Goal: Information Seeking & Learning: Learn about a topic

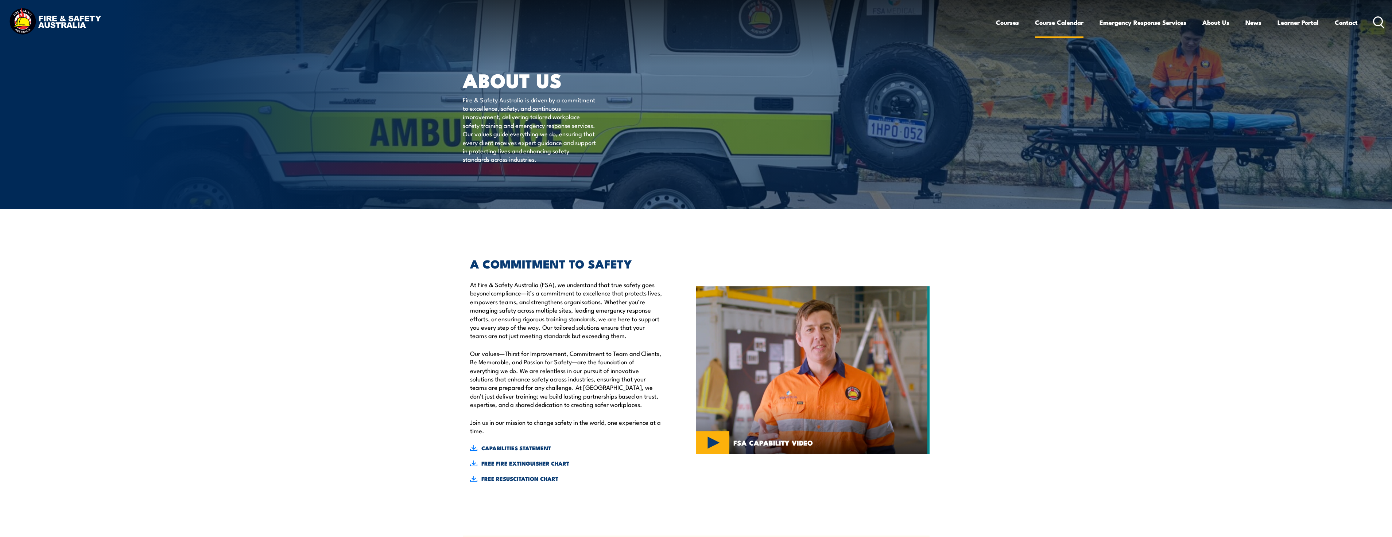
click at [1051, 24] on link "Course Calendar" at bounding box center [1059, 22] width 48 height 19
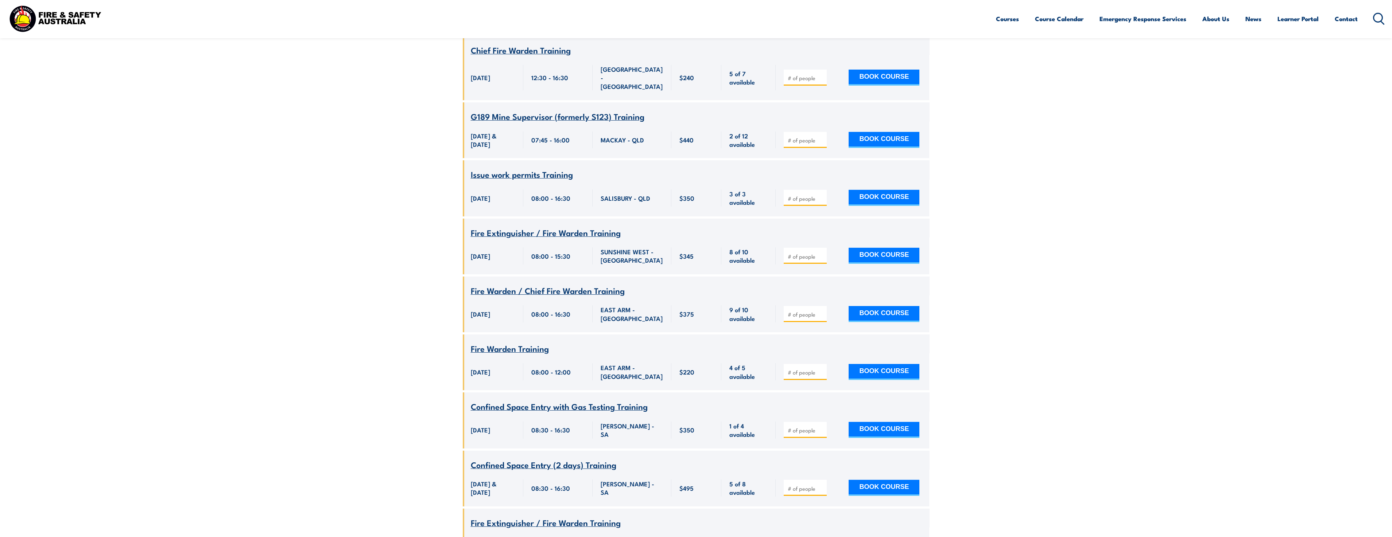
scroll to position [1750, 0]
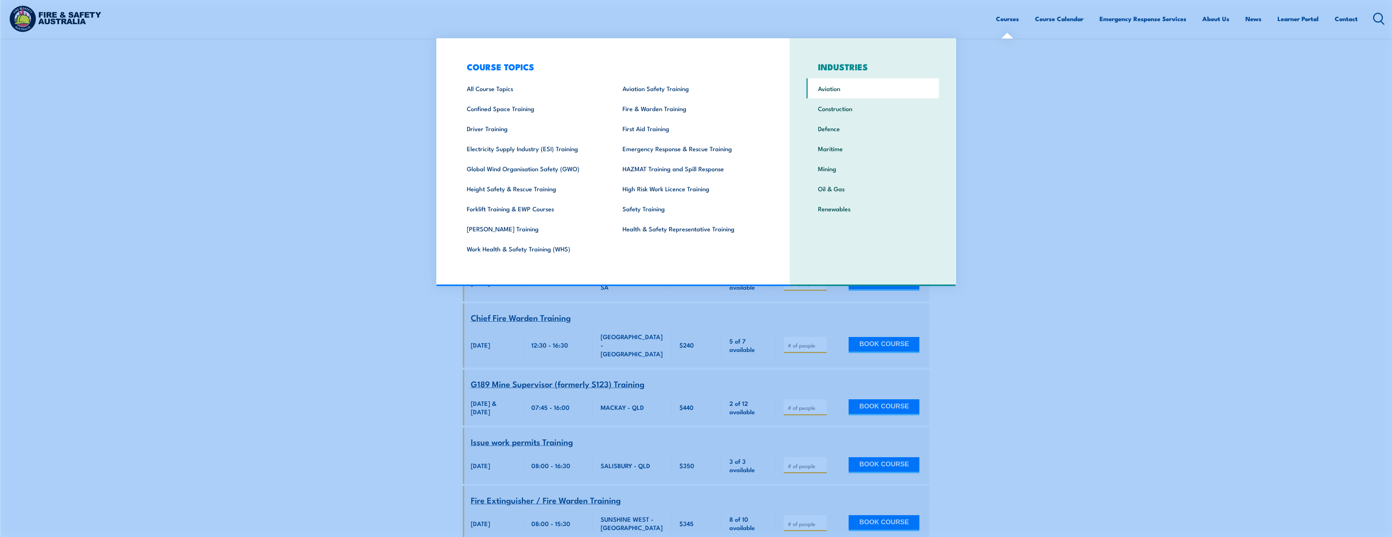
click at [831, 90] on link "Aviation" at bounding box center [873, 88] width 132 height 20
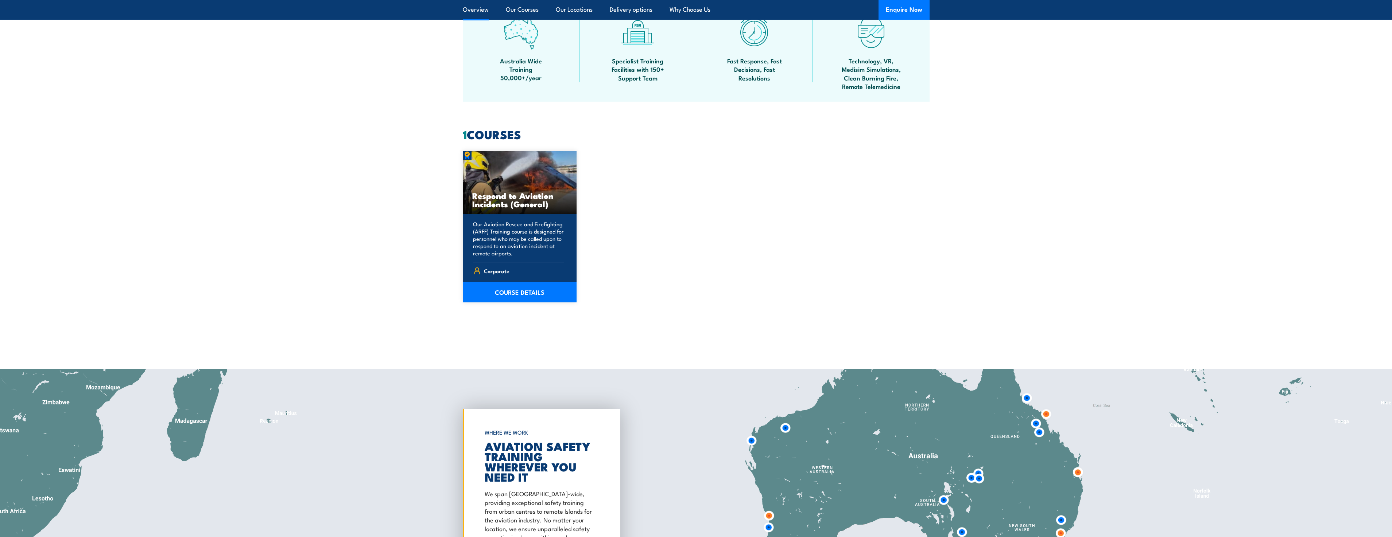
scroll to position [474, 0]
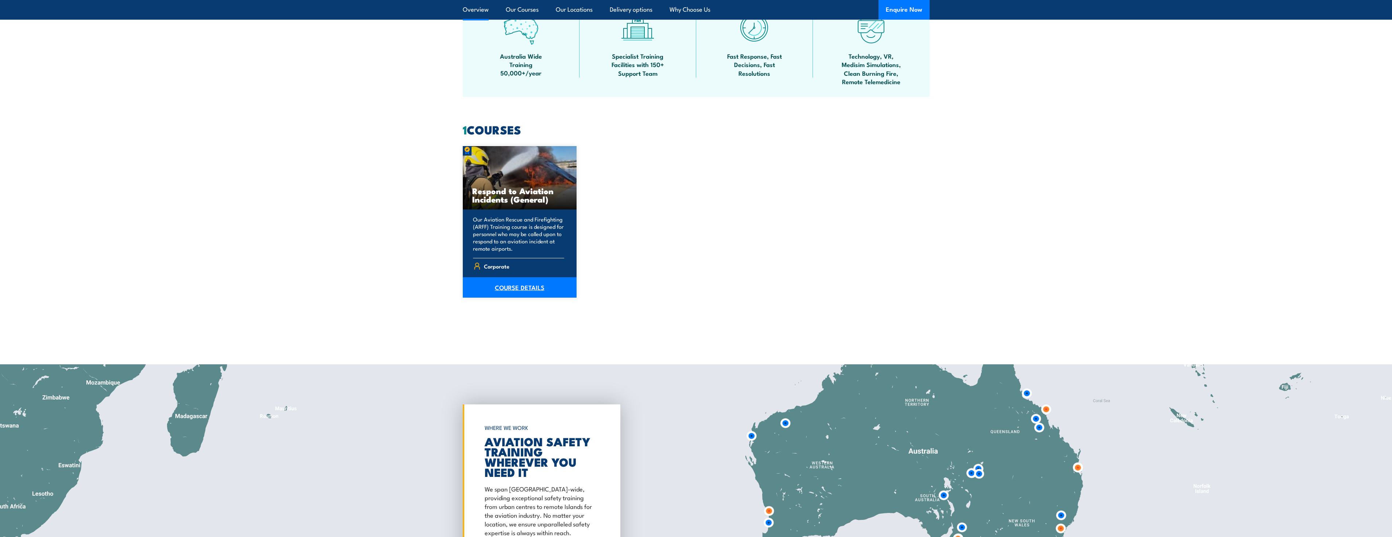
click at [509, 289] on link "COURSE DETAILS" at bounding box center [520, 287] width 114 height 20
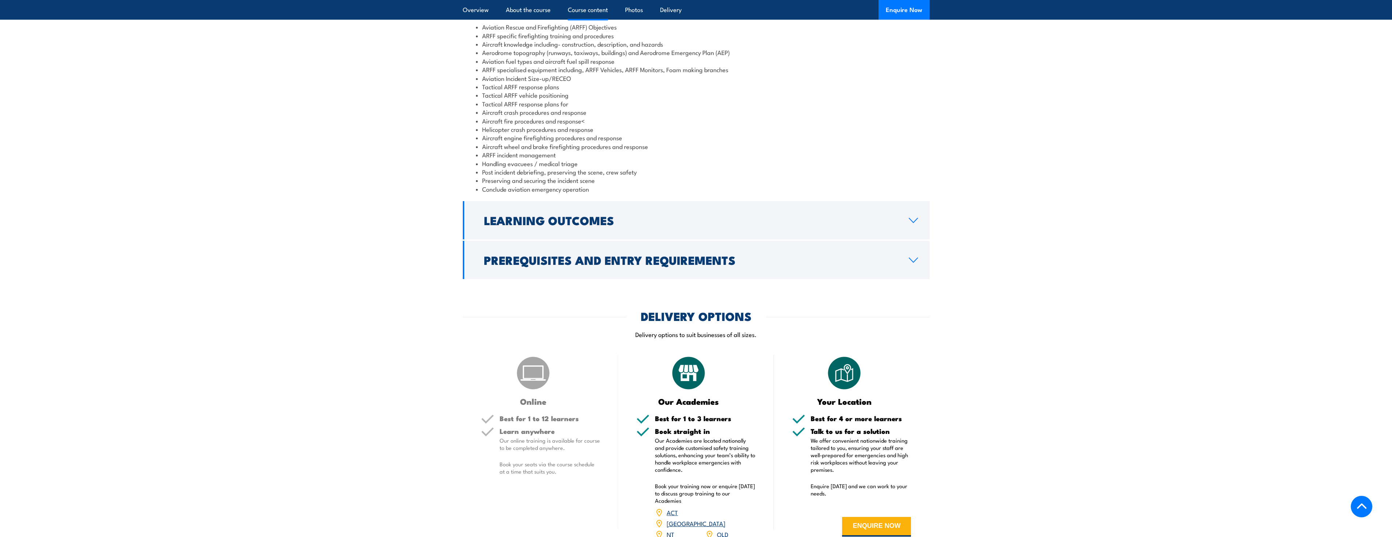
scroll to position [766, 0]
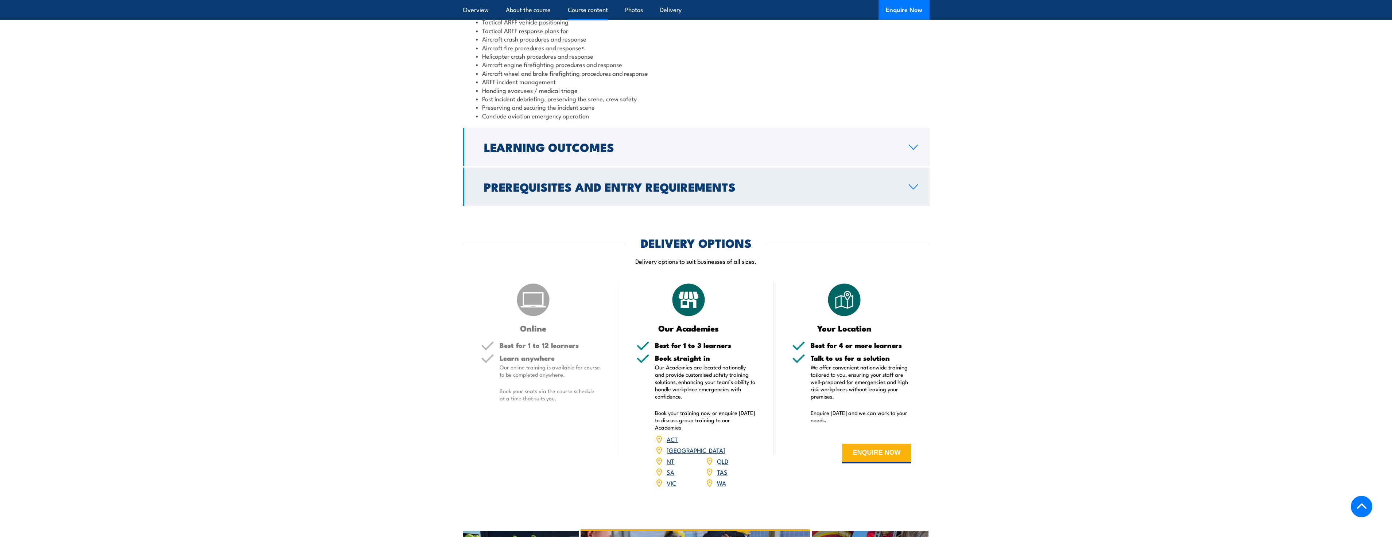
click at [916, 189] on icon at bounding box center [913, 187] width 8 height 4
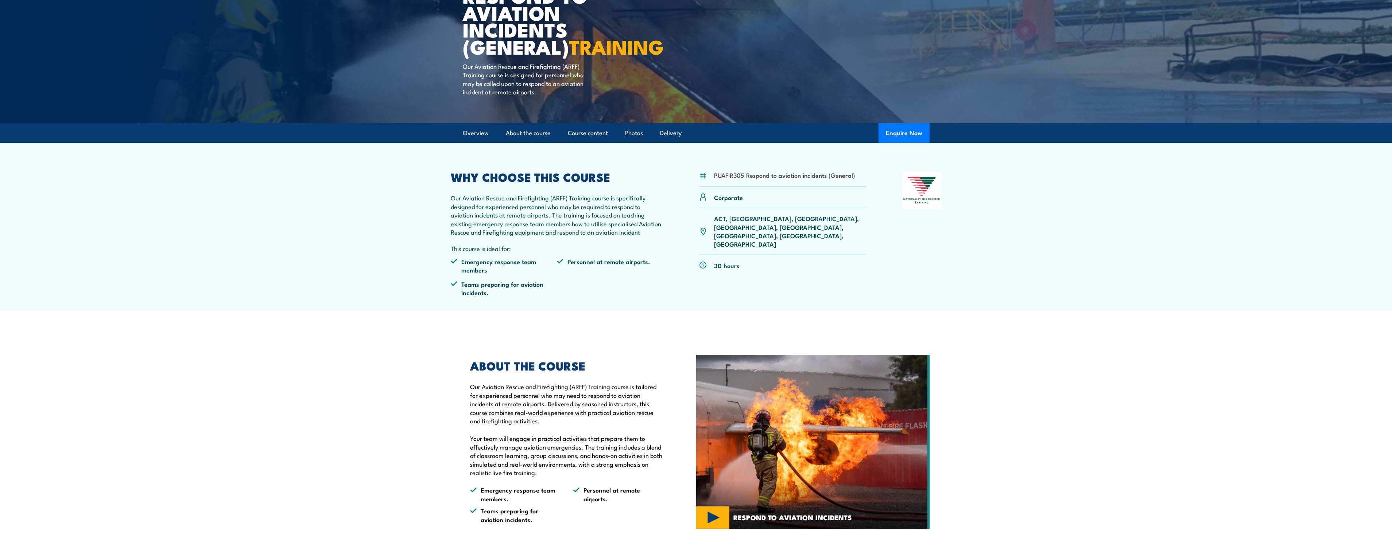
scroll to position [0, 0]
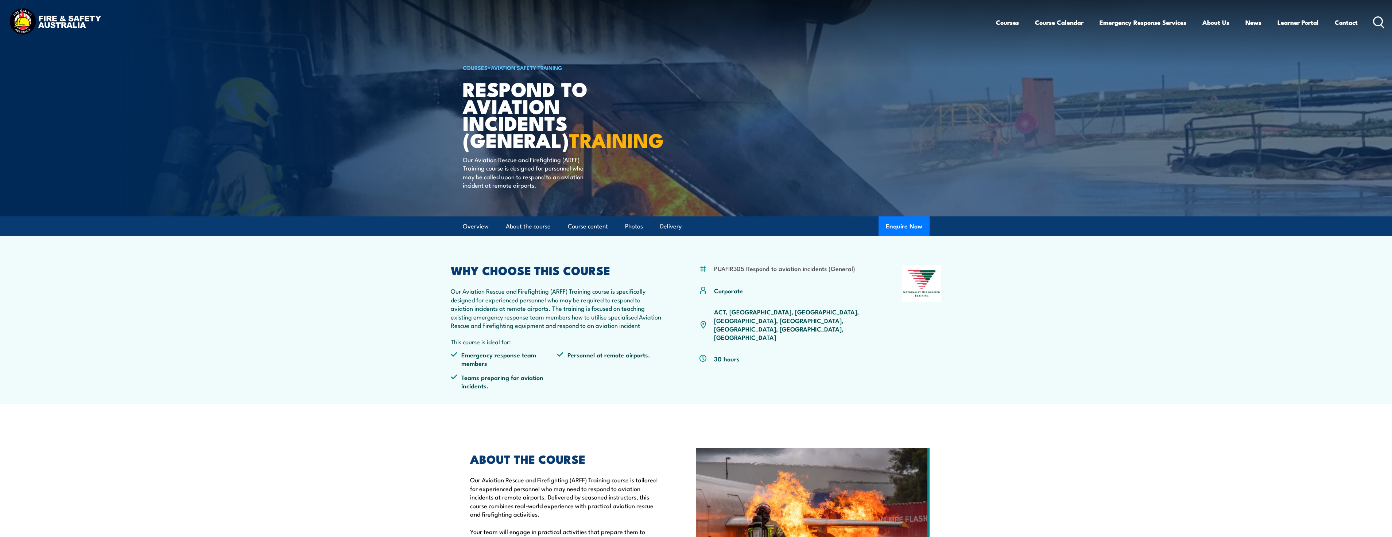
click at [57, 23] on img at bounding box center [55, 22] width 96 height 31
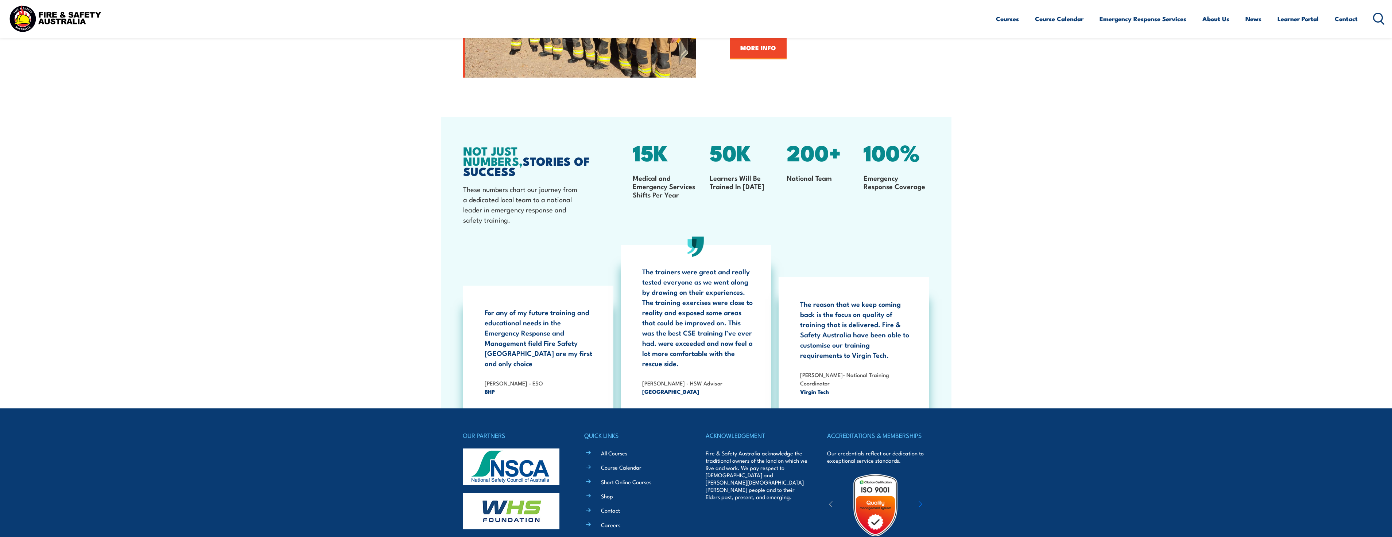
scroll to position [1509, 0]
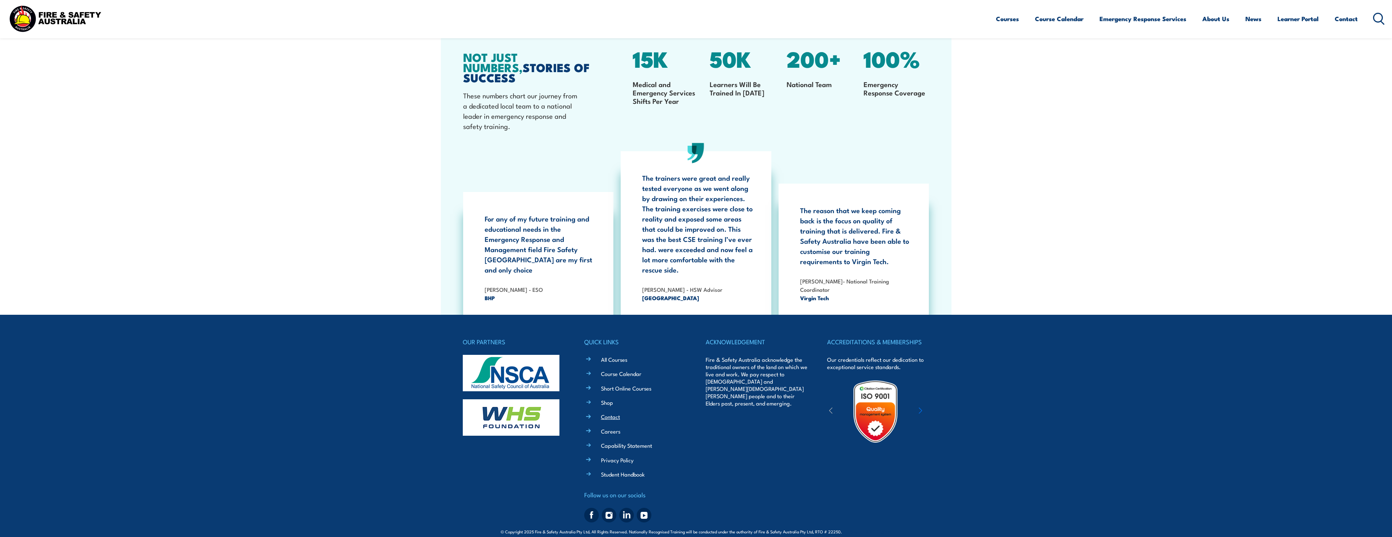
click at [615, 413] on link "Contact" at bounding box center [610, 417] width 19 height 8
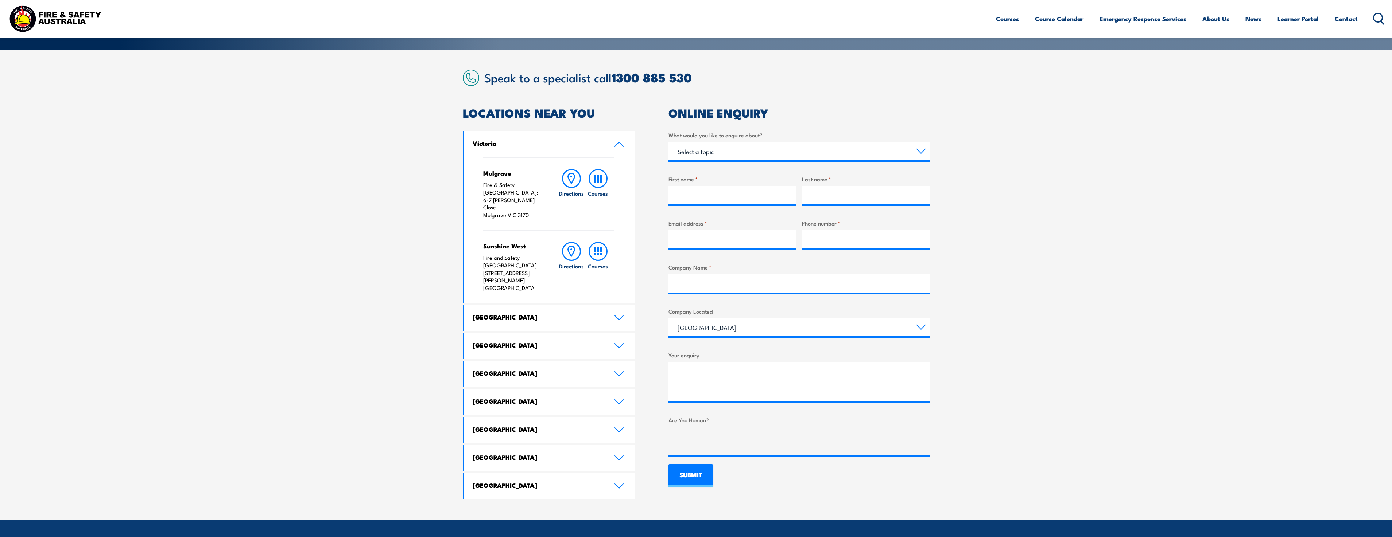
scroll to position [292, 0]
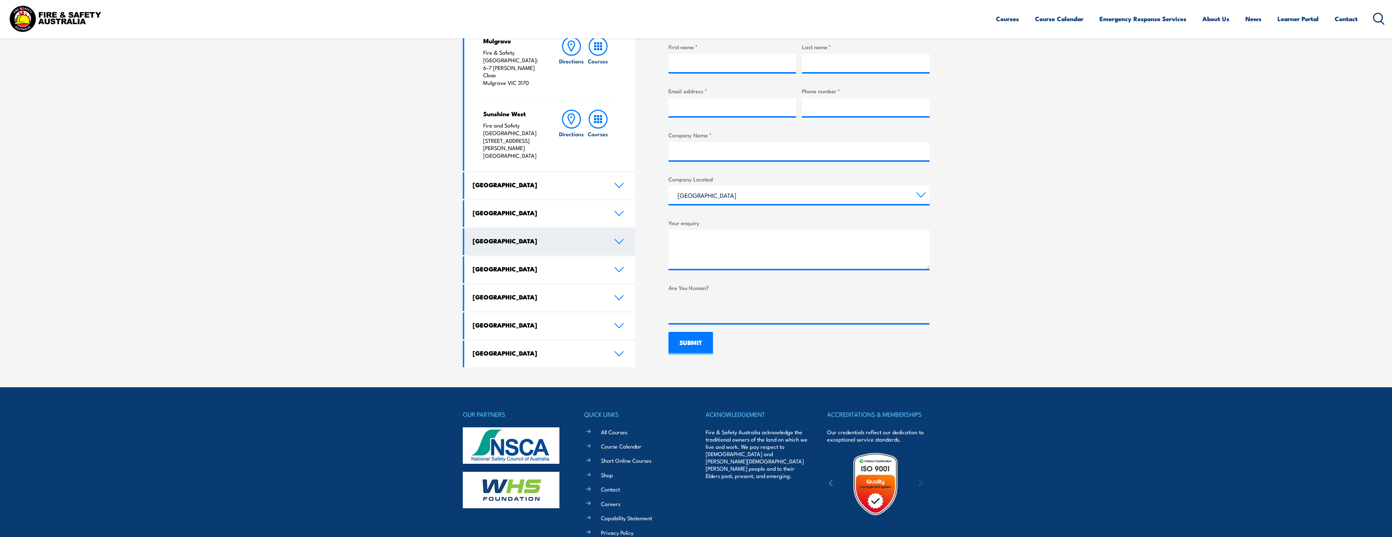
click at [515, 237] on h4 "Western Australia" at bounding box center [538, 241] width 131 height 8
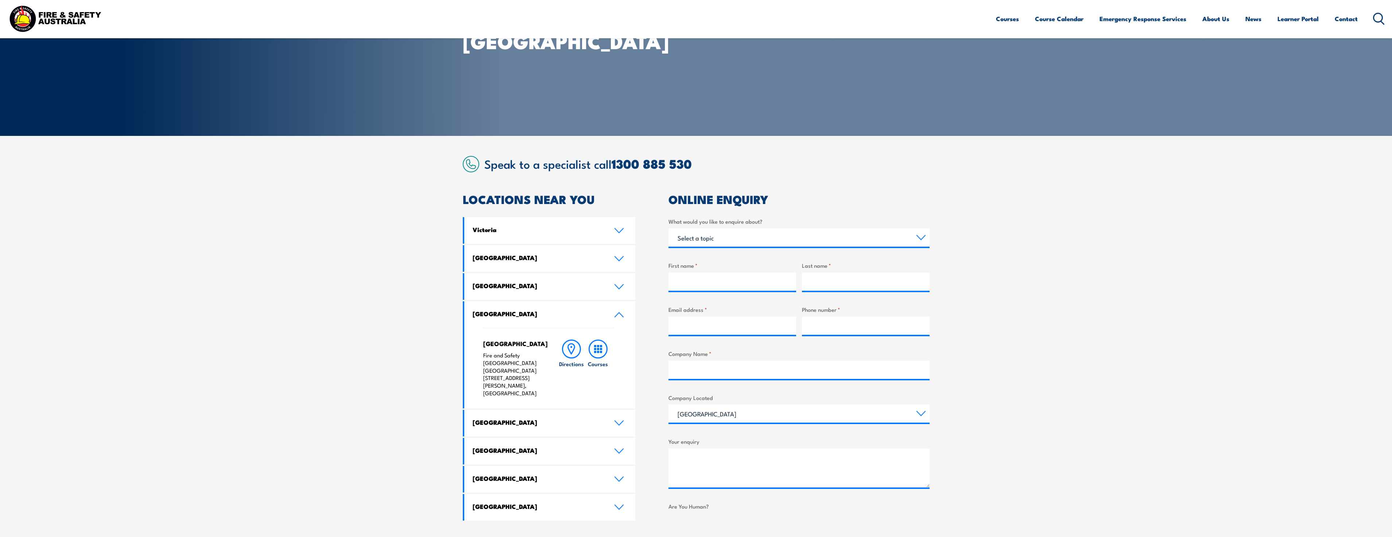
scroll to position [0, 0]
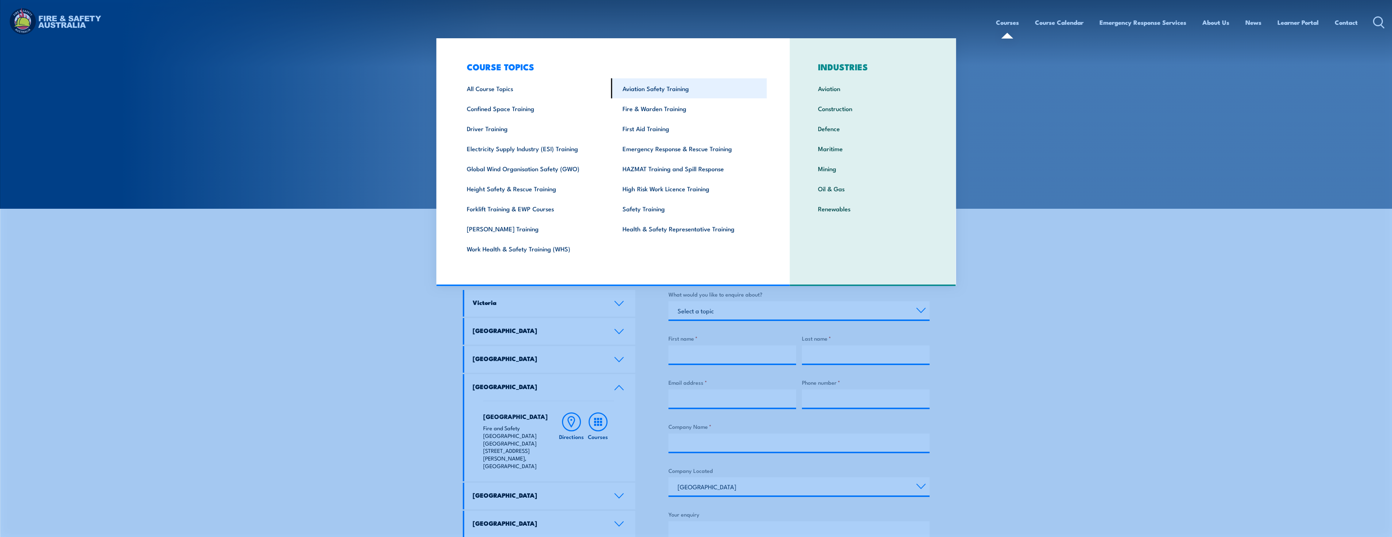
click at [667, 90] on link "Aviation Safety Training" at bounding box center [689, 88] width 156 height 20
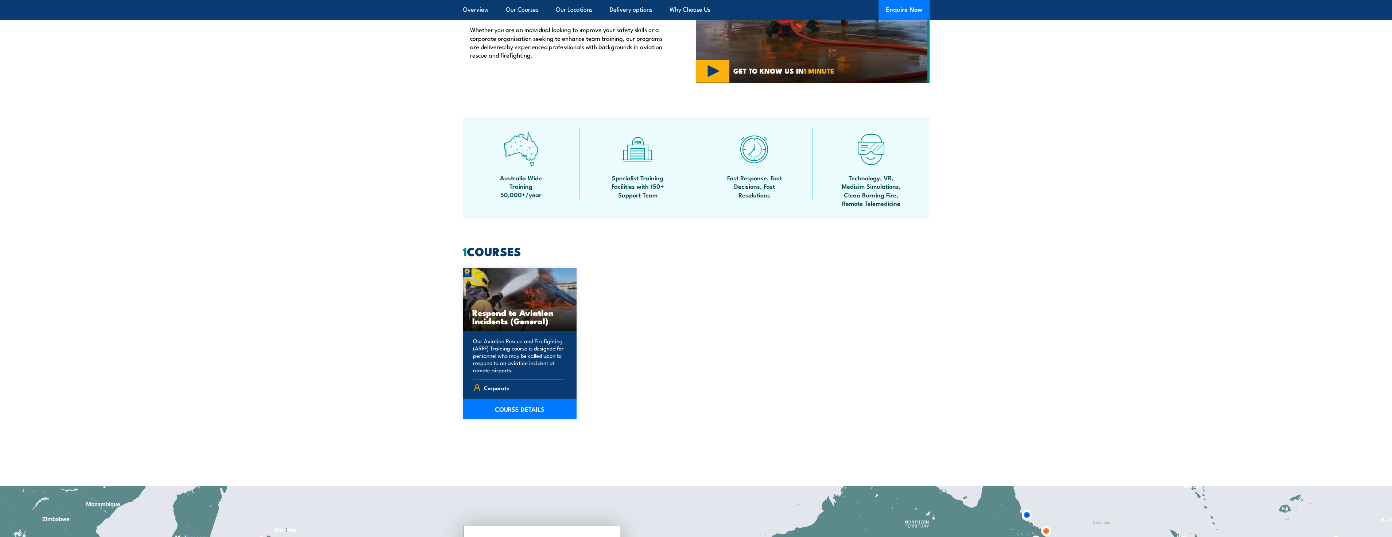
scroll to position [401, 0]
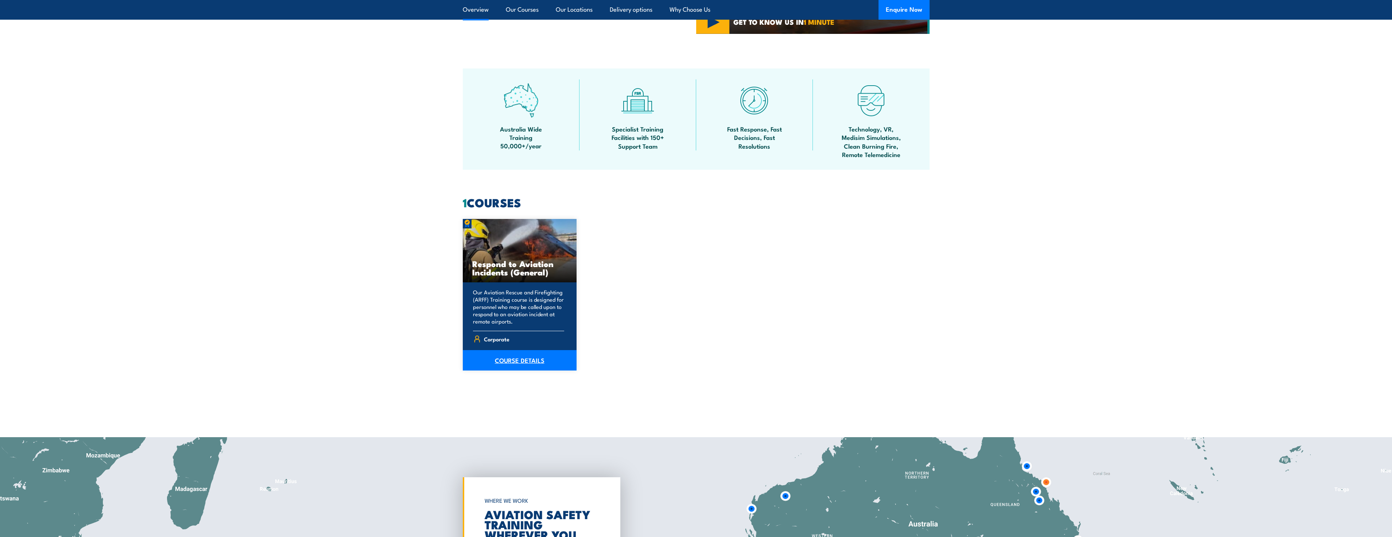
click at [512, 360] on link "COURSE DETAILS" at bounding box center [520, 360] width 114 height 20
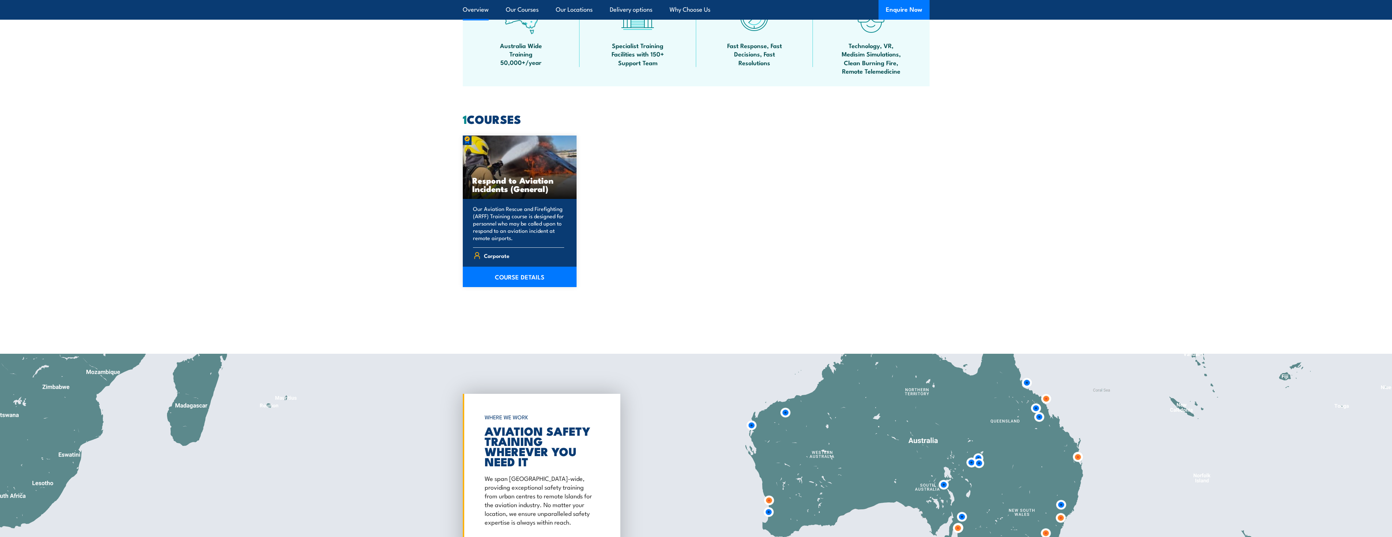
scroll to position [547, 0]
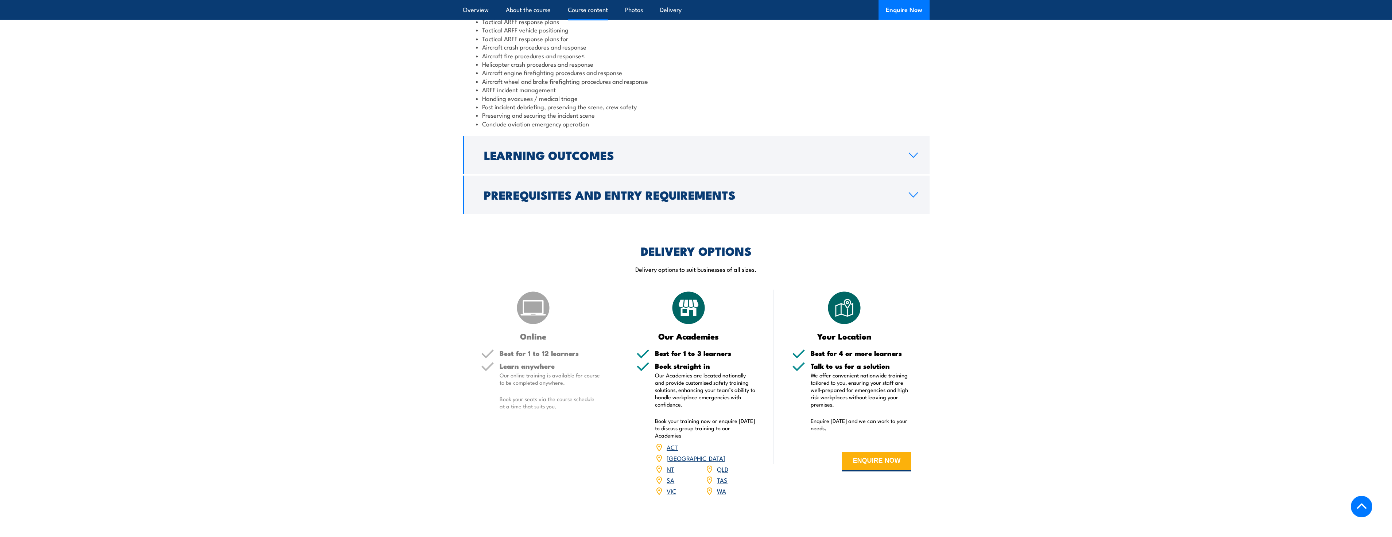
scroll to position [766, 0]
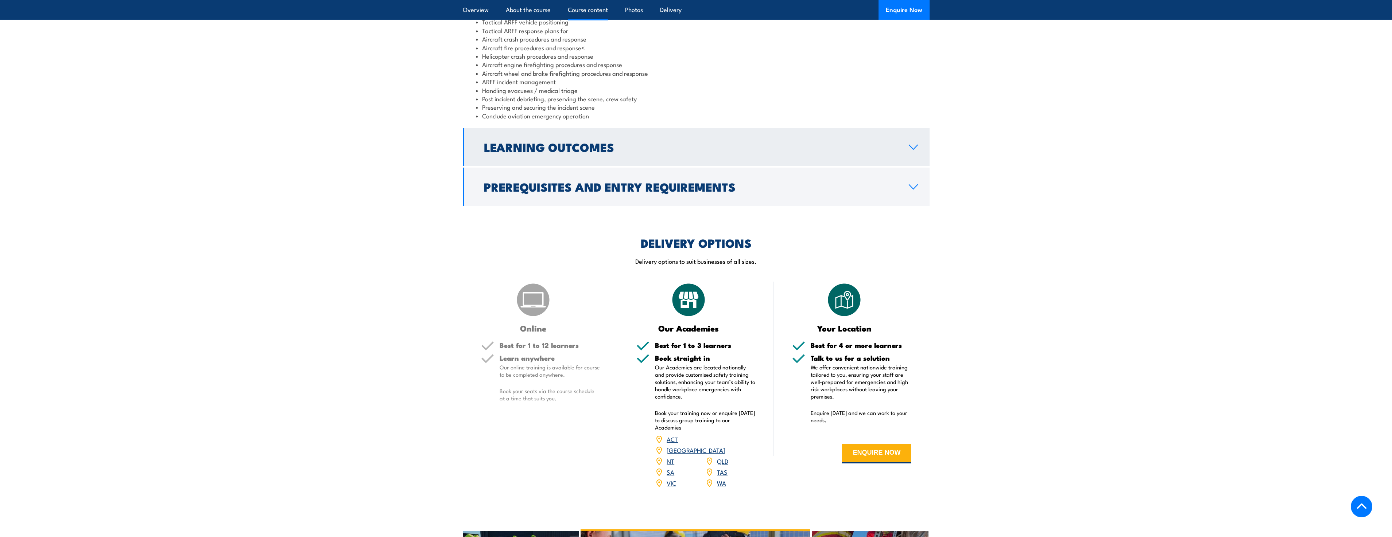
click at [913, 150] on icon at bounding box center [913, 147] width 10 height 6
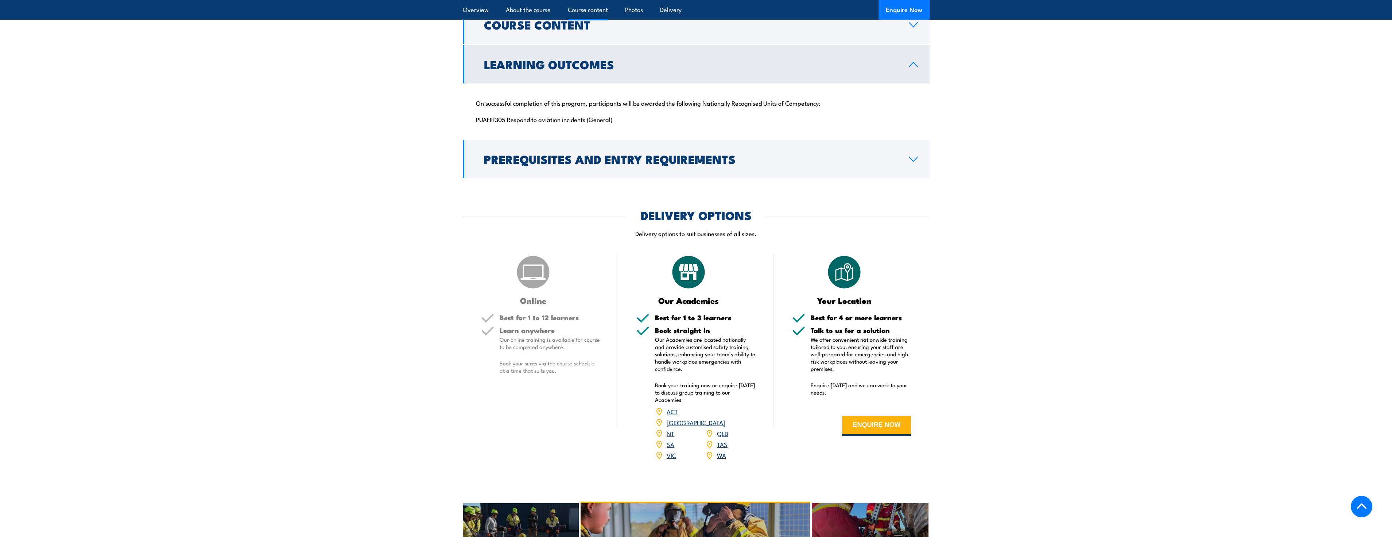
scroll to position [659, 0]
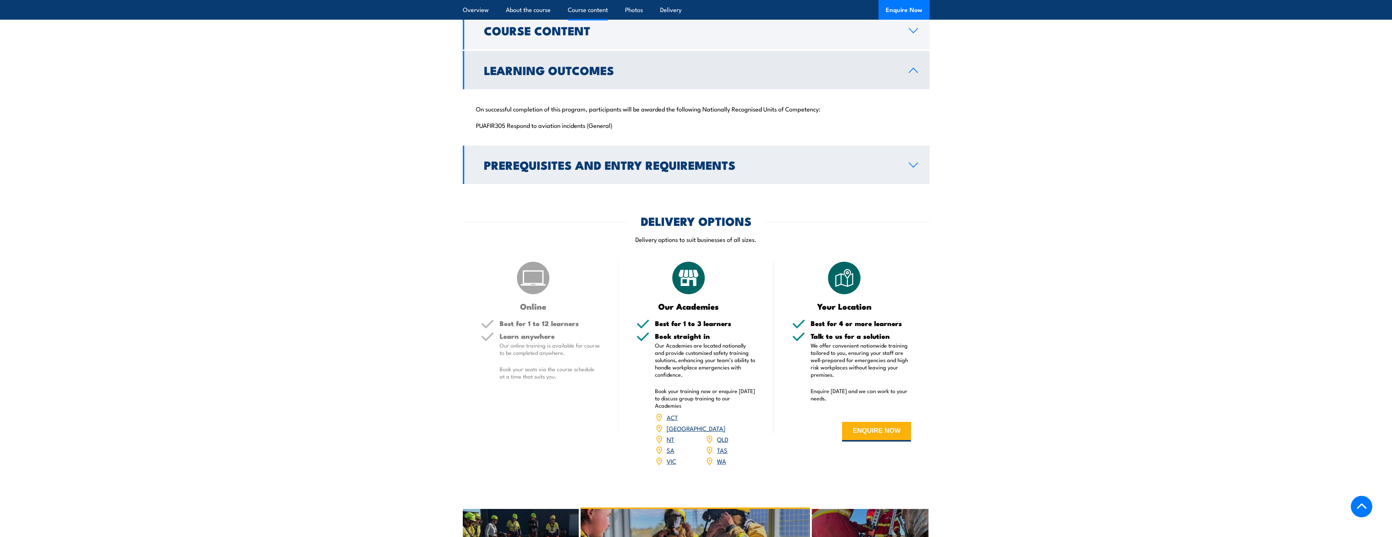
click at [913, 168] on icon at bounding box center [913, 165] width 10 height 6
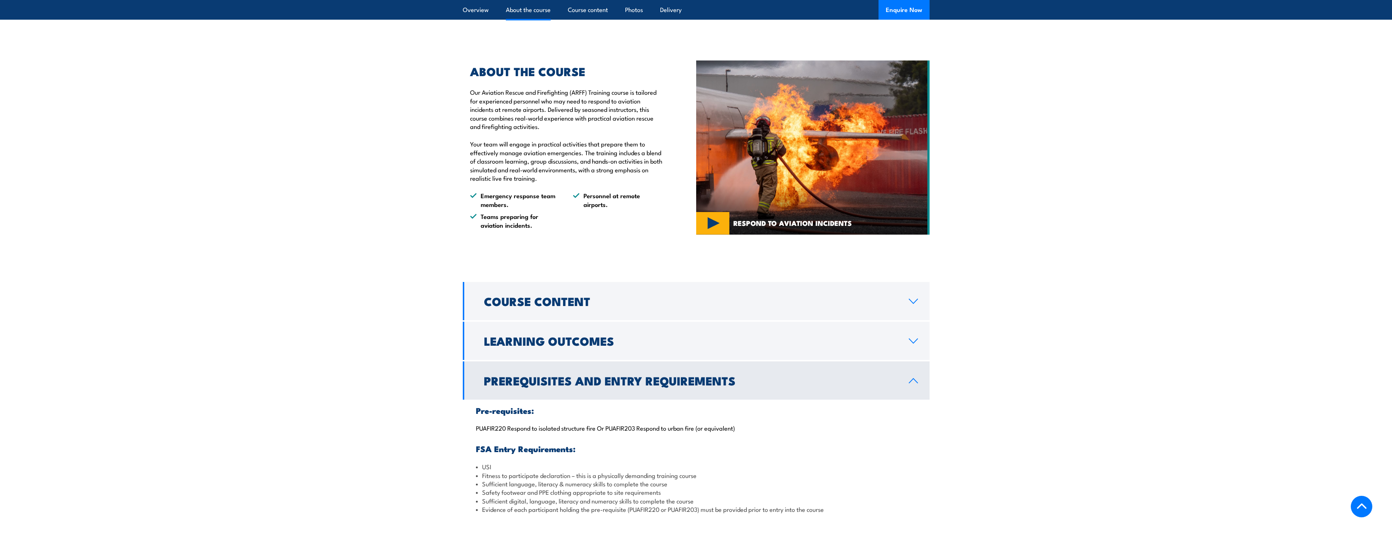
scroll to position [367, 0]
